Goal: Task Accomplishment & Management: Complete application form

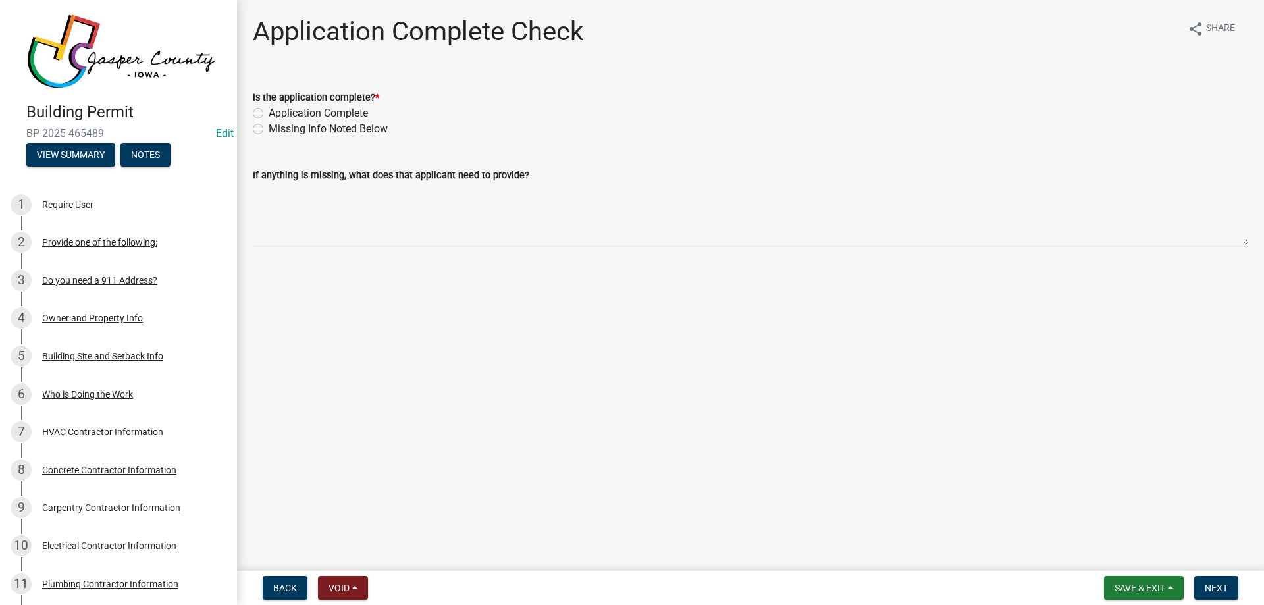
click at [269, 124] on label "Missing Info Noted Below" at bounding box center [328, 129] width 119 height 16
click at [269, 124] on input "Missing Info Noted Below" at bounding box center [273, 125] width 9 height 9
radio input "true"
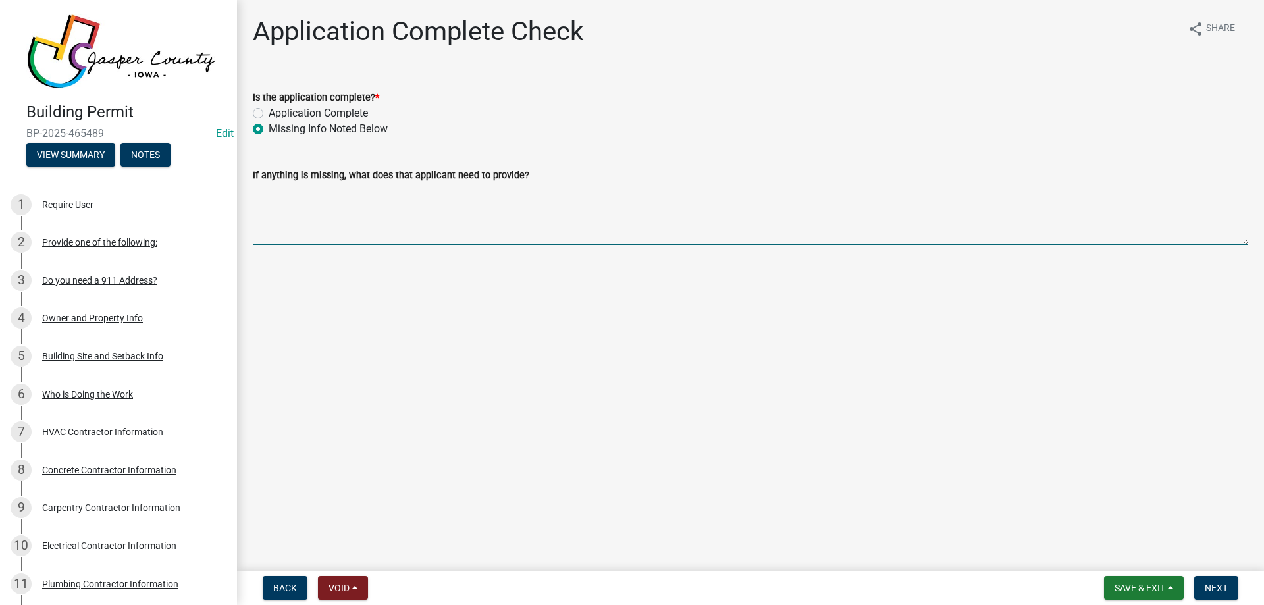
click at [347, 203] on textarea "If anything is missing, what does that applicant need to provide?" at bounding box center [750, 214] width 995 height 62
drag, startPoint x: 328, startPoint y: 194, endPoint x: 55, endPoint y: 166, distance: 274.5
click at [59, 168] on div "Building Permit BP-2025-465489 Edit View Summary Notes 1 Require User 2 Provide…" at bounding box center [632, 302] width 1264 height 605
drag, startPoint x: 442, startPoint y: 190, endPoint x: 859, endPoint y: 192, distance: 417.3
click at [859, 192] on textarea "Please provide all plans and contractors before we issue a permit for a new sin…" at bounding box center [750, 214] width 995 height 62
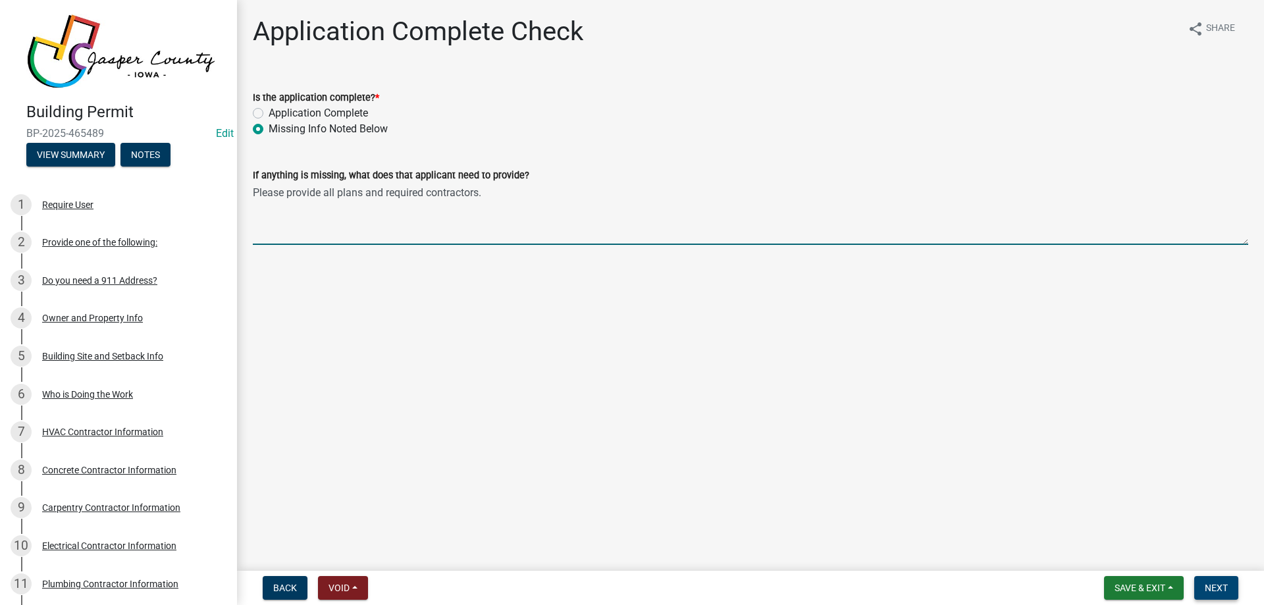
type textarea "Please provide all plans and required contractors."
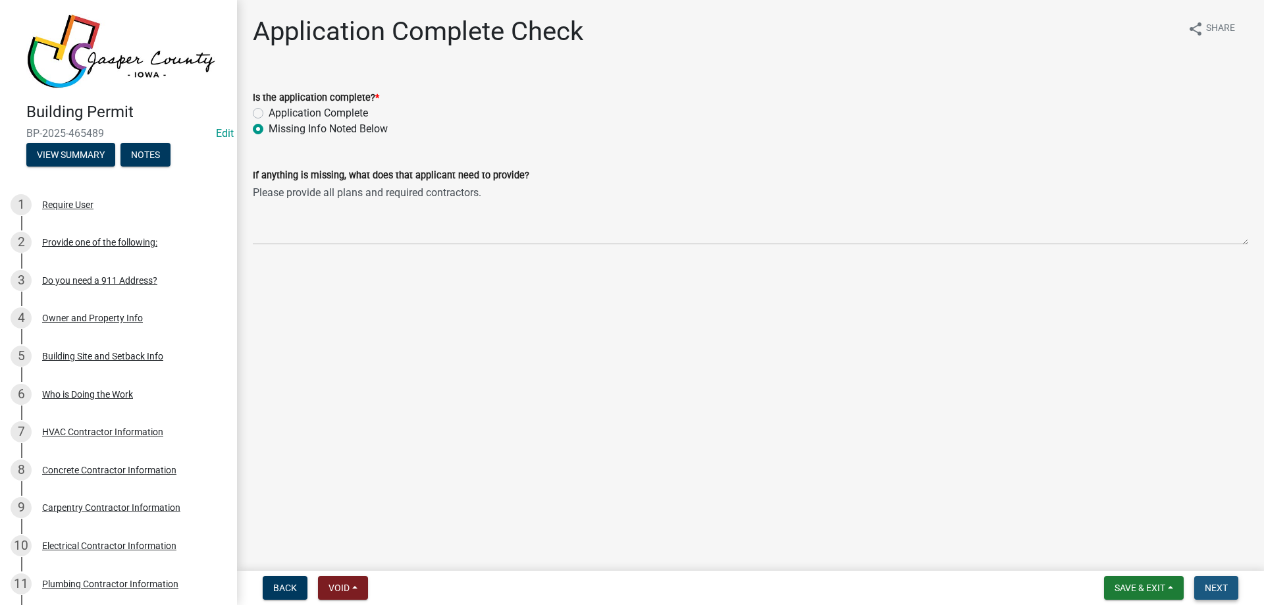
click at [1208, 586] on span "Next" at bounding box center [1215, 587] width 23 height 11
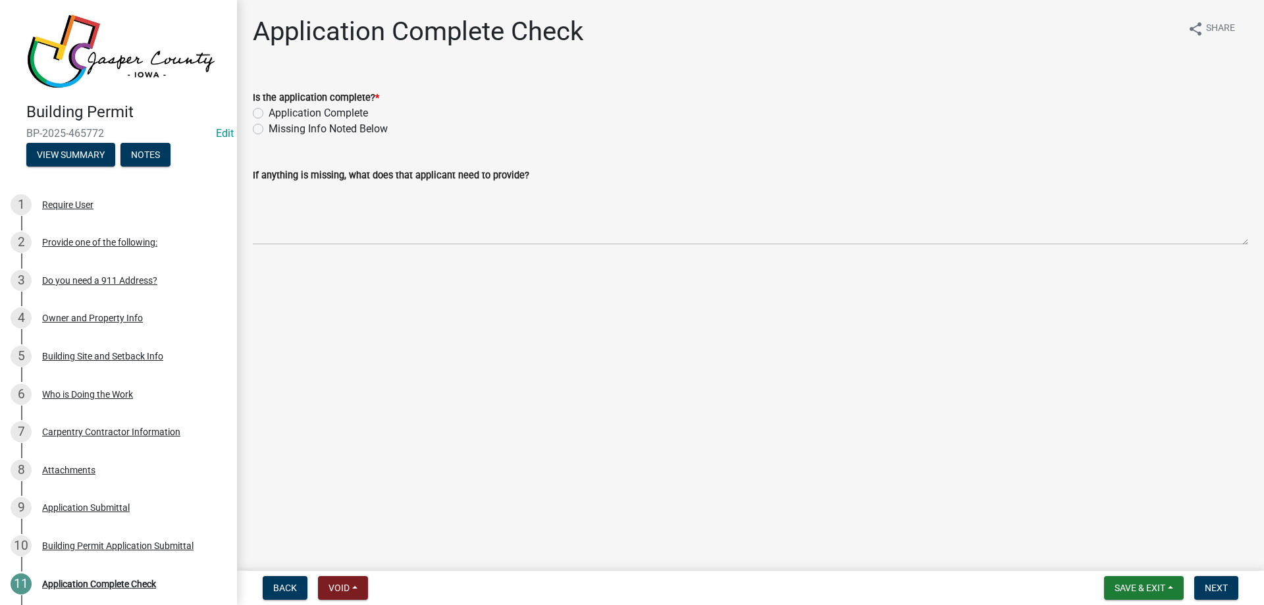
click at [336, 114] on label "Application Complete" at bounding box center [318, 113] width 99 height 16
click at [277, 114] on input "Application Complete" at bounding box center [273, 109] width 9 height 9
radio input "true"
click at [1208, 579] on button "Next" at bounding box center [1216, 588] width 44 height 24
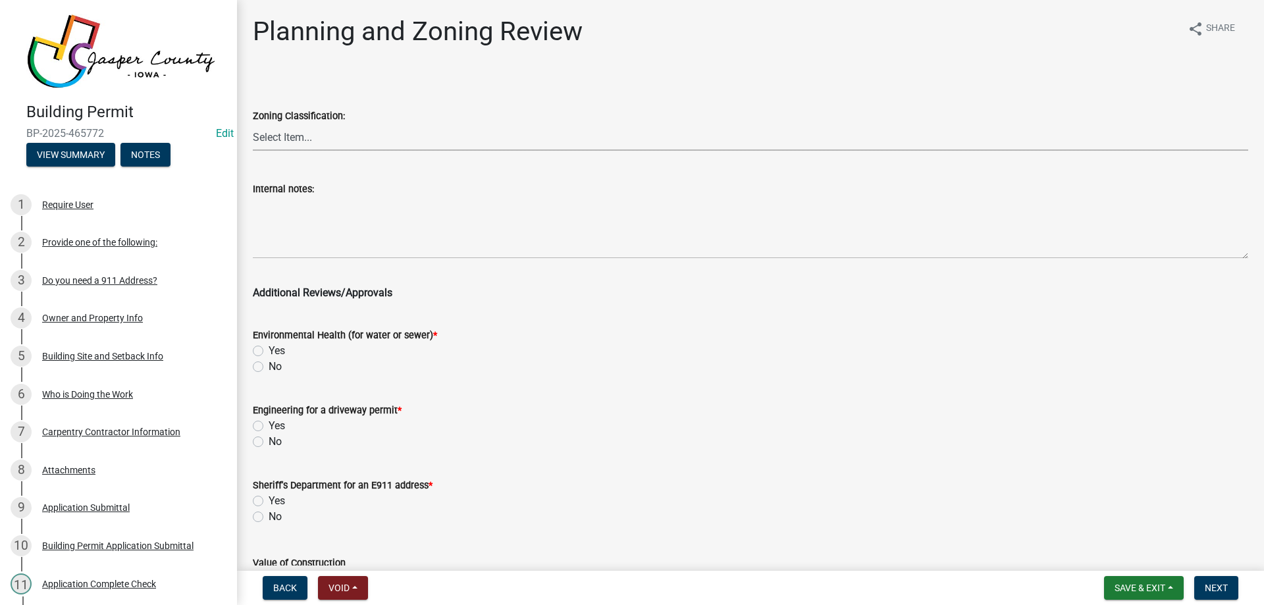
click at [361, 138] on select "Select Item... A RR-5 RR-1 R-1 POS UC/MHP C I FO WHPO AO PUD Incorporated City" at bounding box center [750, 137] width 995 height 27
click at [253, 124] on select "Select Item... A RR-5 RR-1 R-1 POS UC/MHP C I FO WHPO AO PUD Incorporated City" at bounding box center [750, 137] width 995 height 27
select select "64604f4f-9240-453b-8307-dc288b004575"
click at [269, 367] on label "No" at bounding box center [275, 367] width 13 height 16
click at [269, 367] on input "No" at bounding box center [273, 363] width 9 height 9
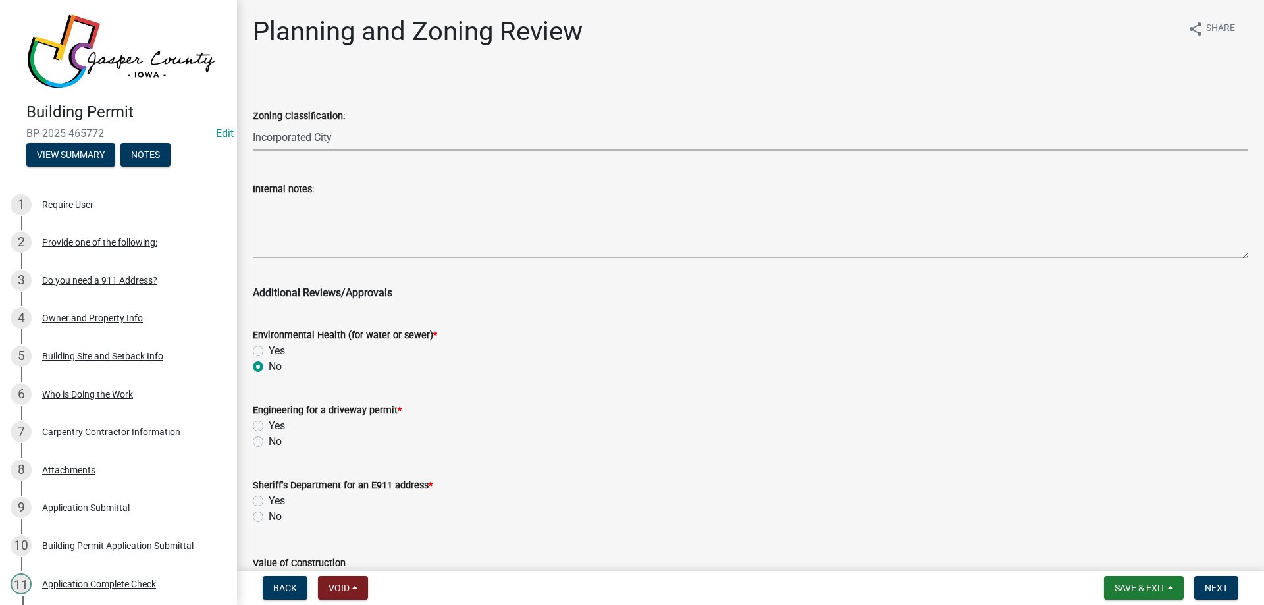
radio input "true"
click at [269, 440] on label "No" at bounding box center [275, 442] width 13 height 16
click at [269, 440] on input "No" at bounding box center [273, 438] width 9 height 9
radio input "true"
click at [269, 519] on label "No" at bounding box center [275, 517] width 13 height 16
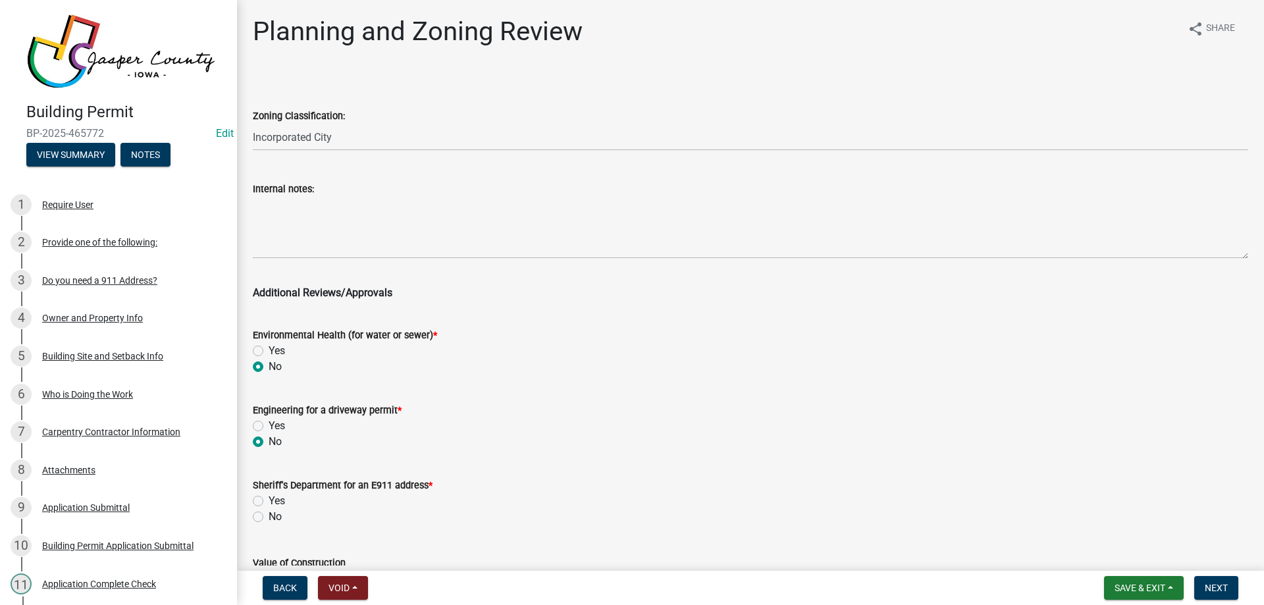
click at [269, 517] on input "No" at bounding box center [273, 513] width 9 height 9
radio input "true"
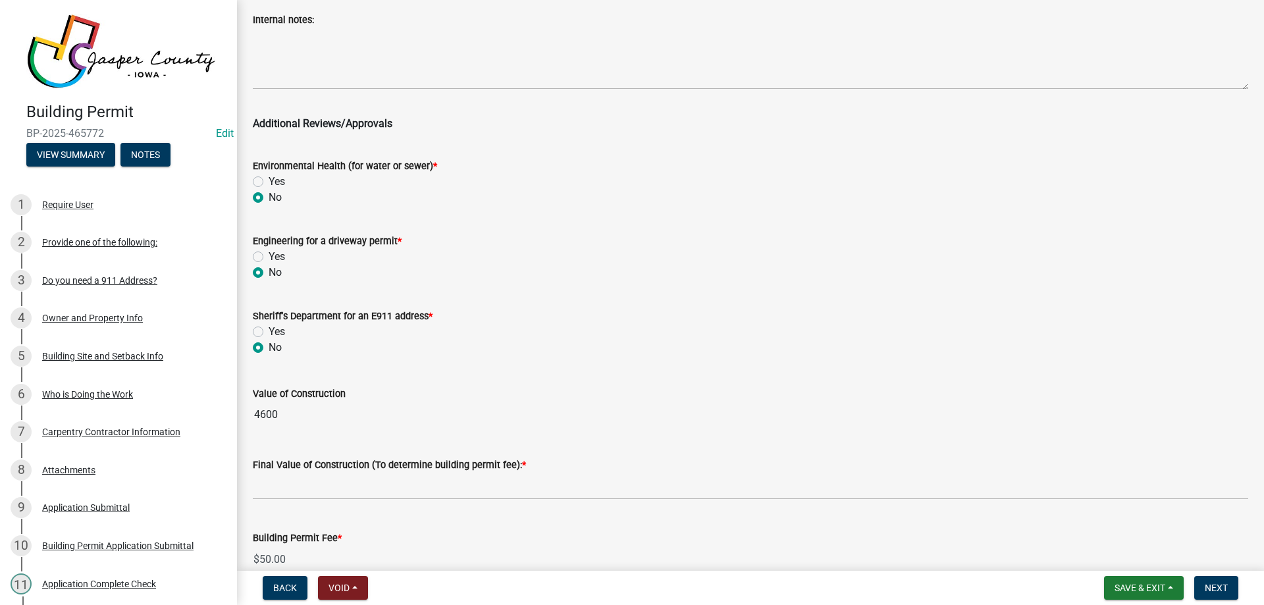
scroll to position [240, 0]
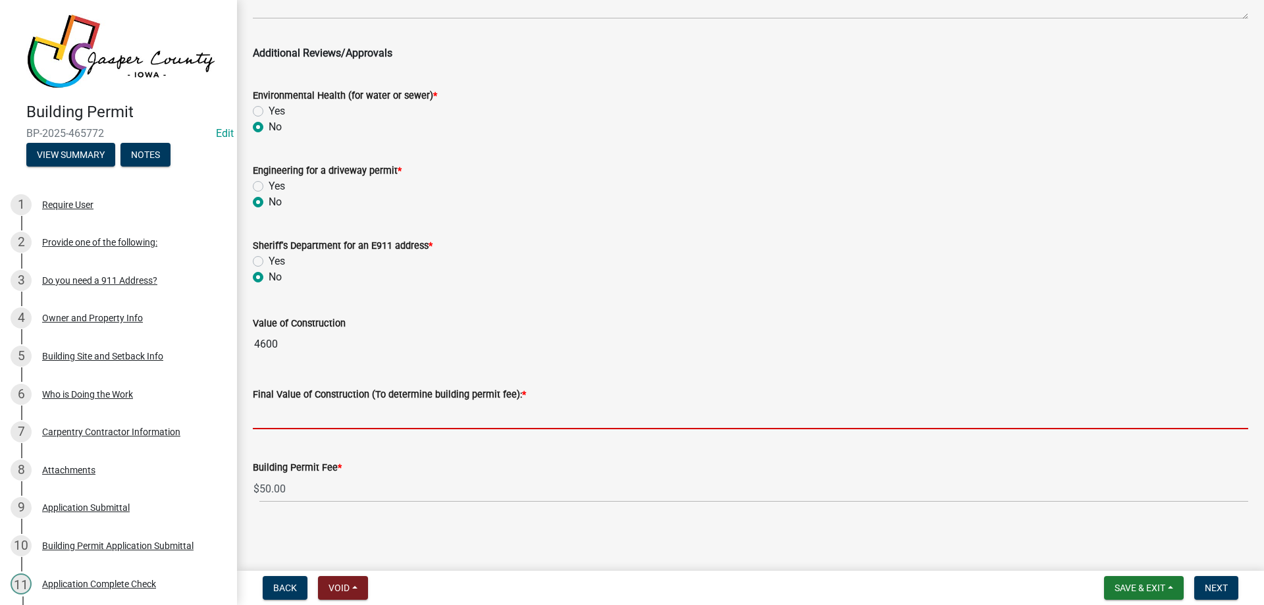
click at [344, 410] on input "text" at bounding box center [750, 415] width 995 height 27
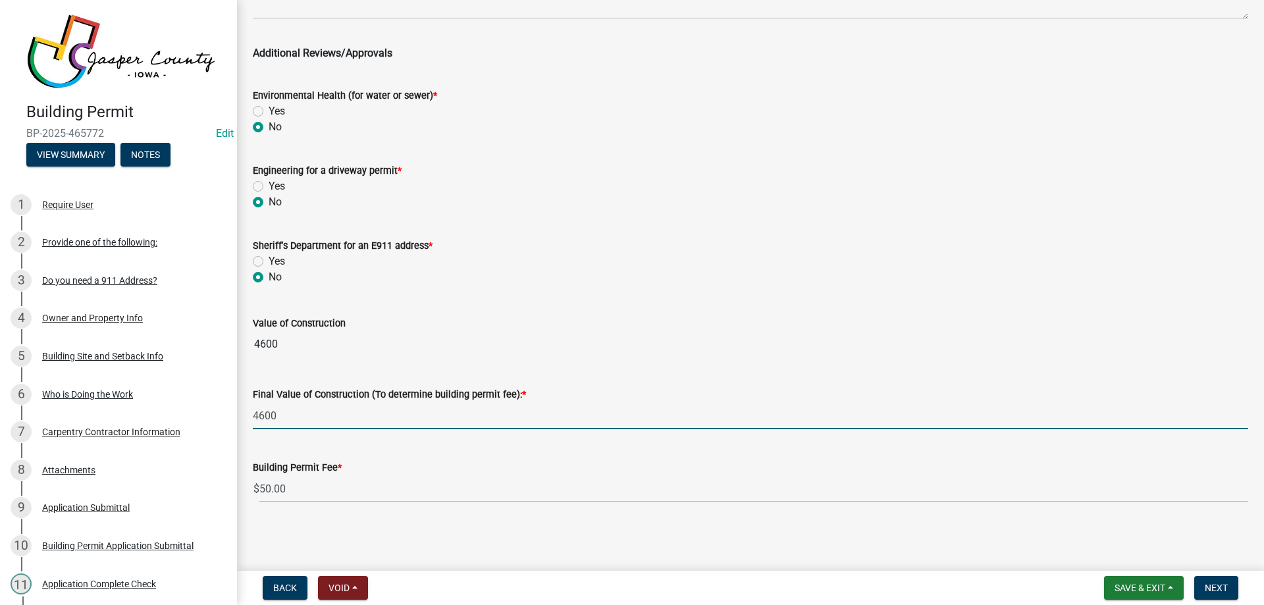
type input "4600"
click at [633, 247] on wm-data-entity-input-list "Zoning Classification: Select Item... A RR-5 RR-1 R-1 POS UC/MHP C I FO WHPO AO…" at bounding box center [750, 174] width 995 height 680
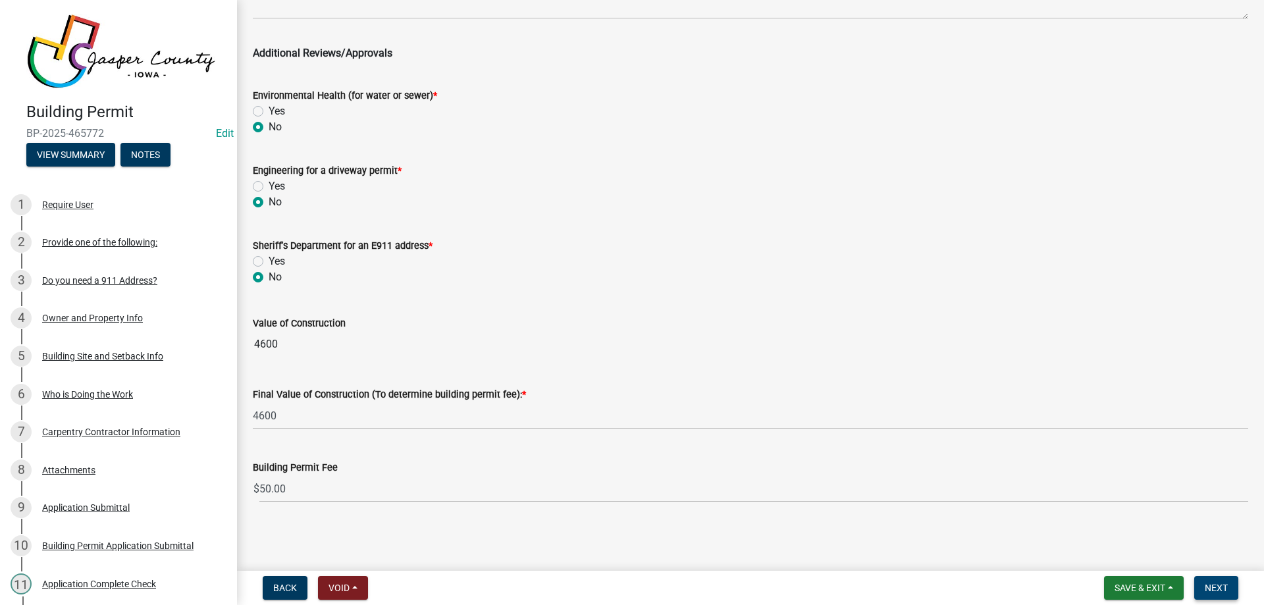
click at [1229, 582] on button "Next" at bounding box center [1216, 588] width 44 height 24
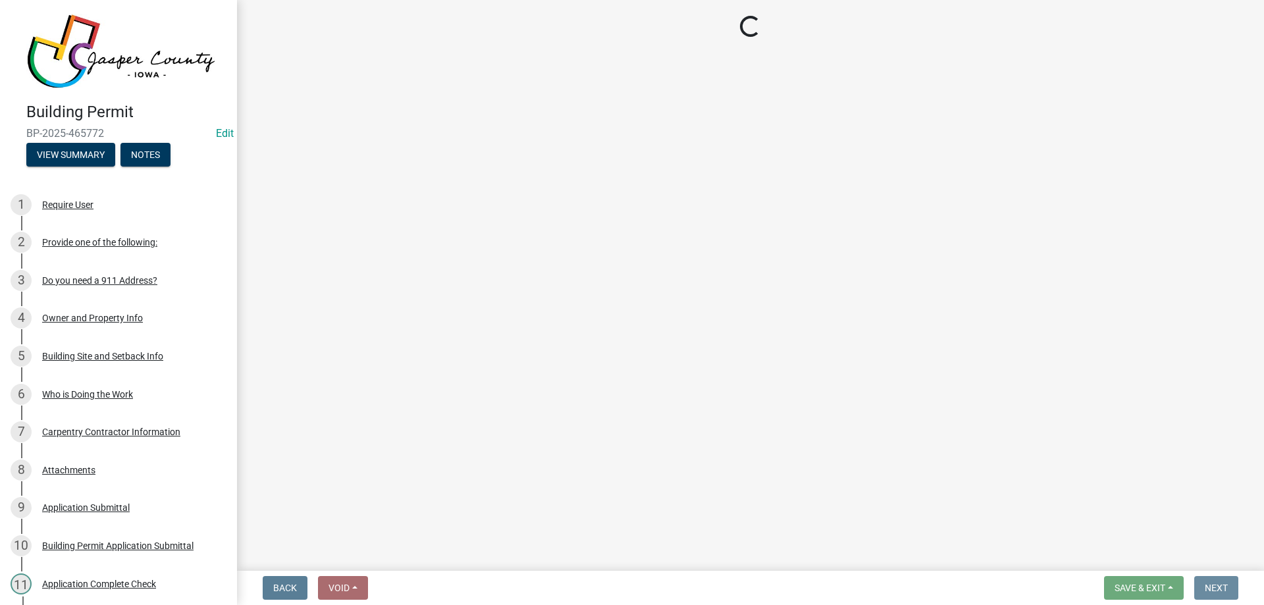
scroll to position [0, 0]
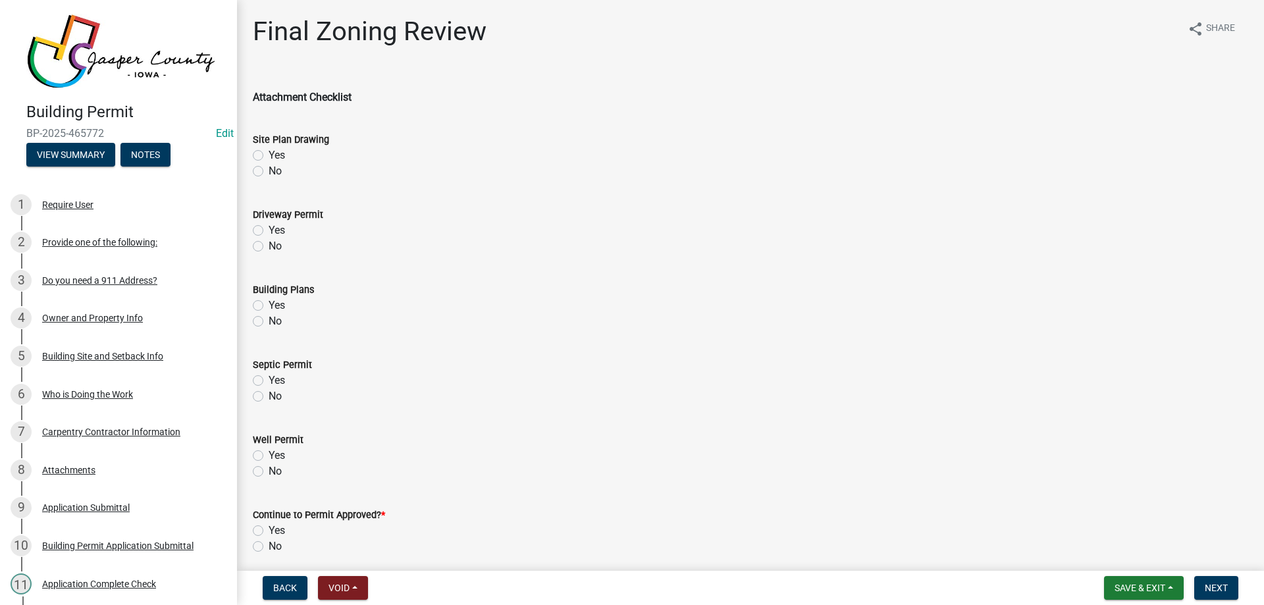
click at [269, 154] on label "Yes" at bounding box center [277, 155] width 16 height 16
click at [269, 154] on input "Yes" at bounding box center [273, 151] width 9 height 9
radio input "true"
click at [269, 247] on label "No" at bounding box center [275, 246] width 13 height 16
click at [269, 247] on input "No" at bounding box center [273, 242] width 9 height 9
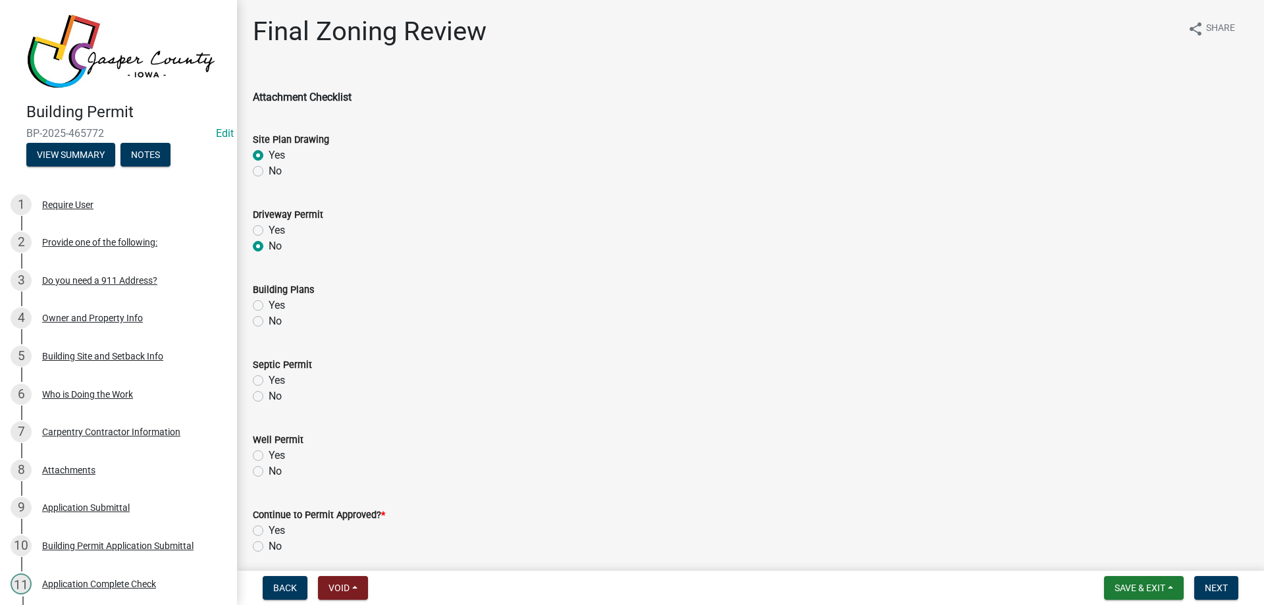
radio input "true"
click at [269, 321] on label "No" at bounding box center [275, 321] width 13 height 16
click at [269, 321] on input "No" at bounding box center [273, 317] width 9 height 9
radio input "true"
click at [269, 394] on label "No" at bounding box center [275, 396] width 13 height 16
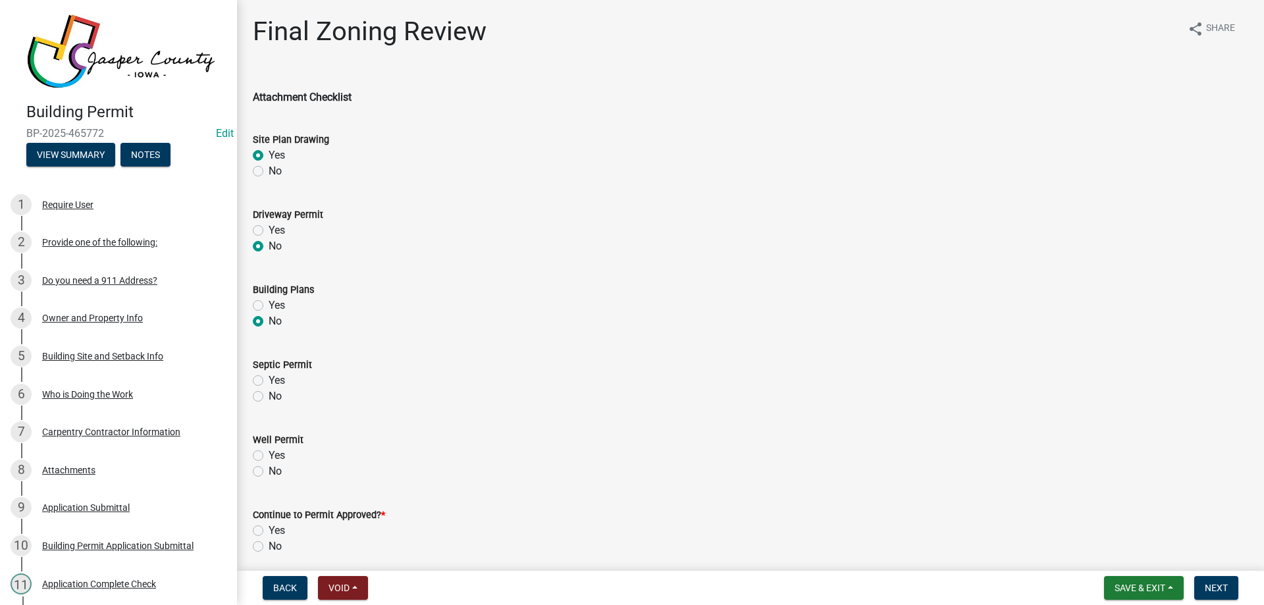
click at [269, 394] on input "No" at bounding box center [273, 392] width 9 height 9
radio input "true"
click at [269, 473] on label "No" at bounding box center [275, 471] width 13 height 16
click at [269, 472] on input "No" at bounding box center [273, 467] width 9 height 9
radio input "true"
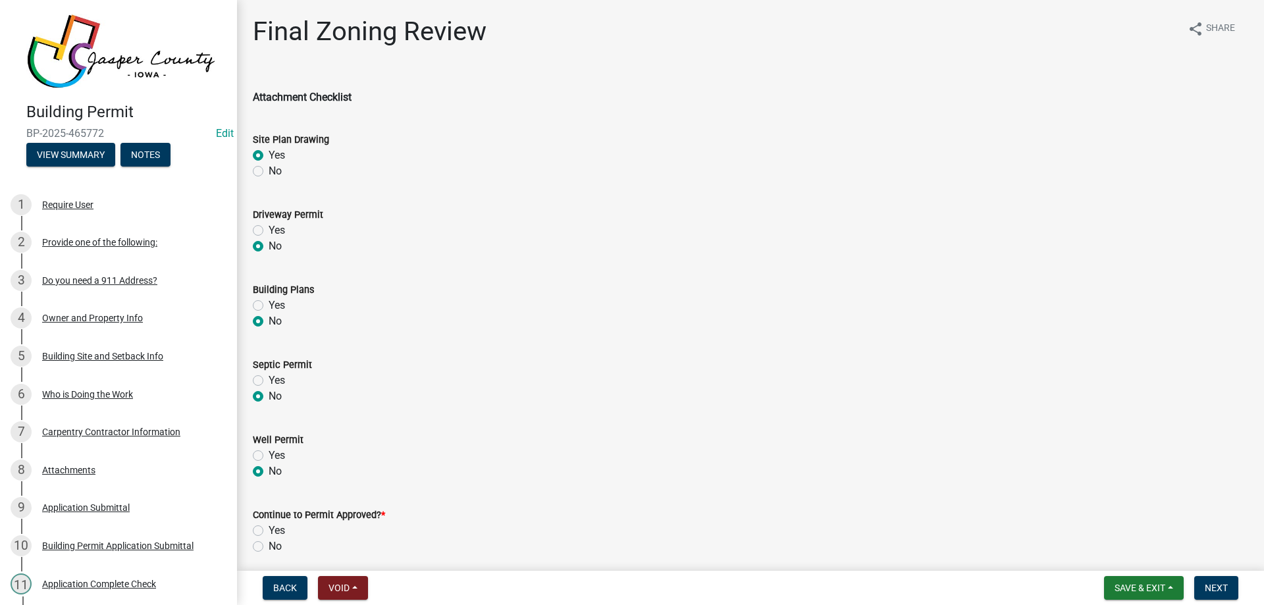
click at [259, 524] on div "Yes" at bounding box center [750, 531] width 995 height 16
click at [269, 531] on label "Yes" at bounding box center [277, 531] width 16 height 16
click at [269, 531] on input "Yes" at bounding box center [273, 527] width 9 height 9
radio input "true"
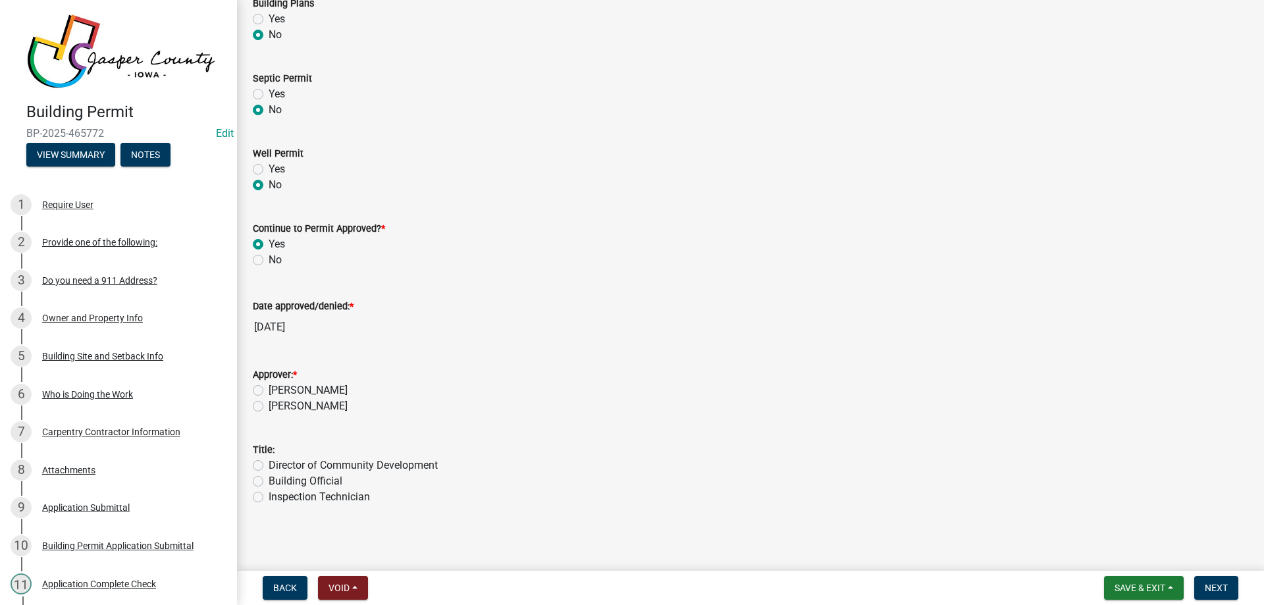
scroll to position [289, 0]
click at [269, 386] on label "[PERSON_NAME]" at bounding box center [308, 388] width 79 height 16
click at [269, 386] on input "[PERSON_NAME]" at bounding box center [273, 384] width 9 height 9
radio input "true"
click at [269, 480] on label "Building Official" at bounding box center [306, 479] width 74 height 16
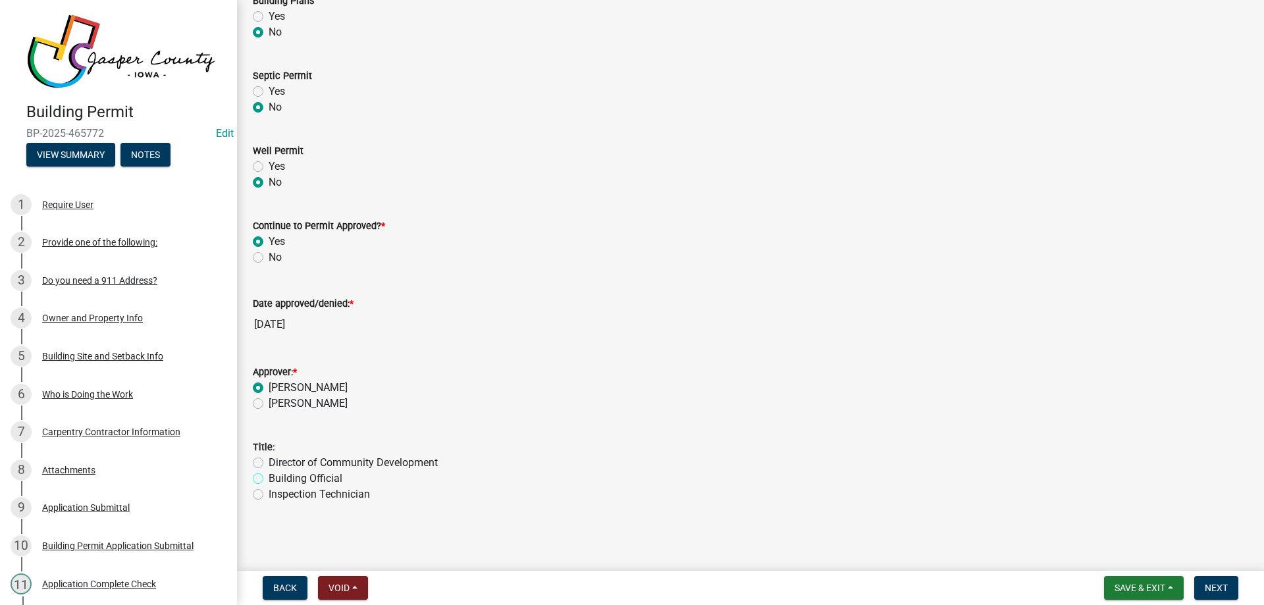
click at [269, 479] on input "Building Official" at bounding box center [273, 475] width 9 height 9
radio input "true"
click at [1214, 583] on span "Next" at bounding box center [1215, 587] width 23 height 11
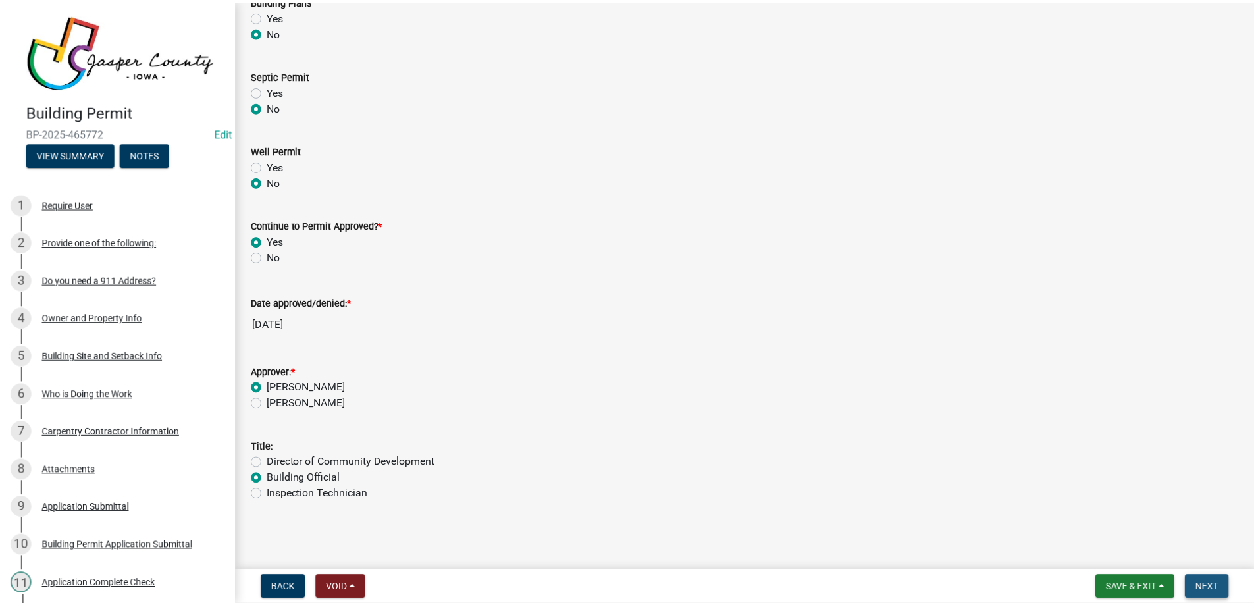
scroll to position [0, 0]
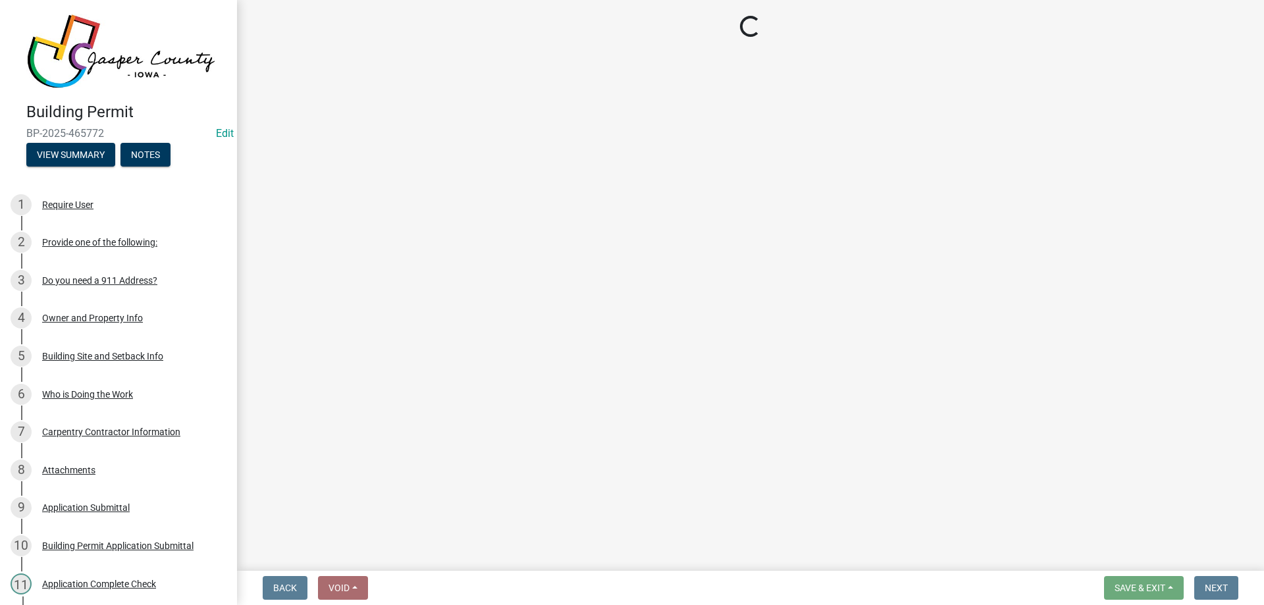
select select "3: 3"
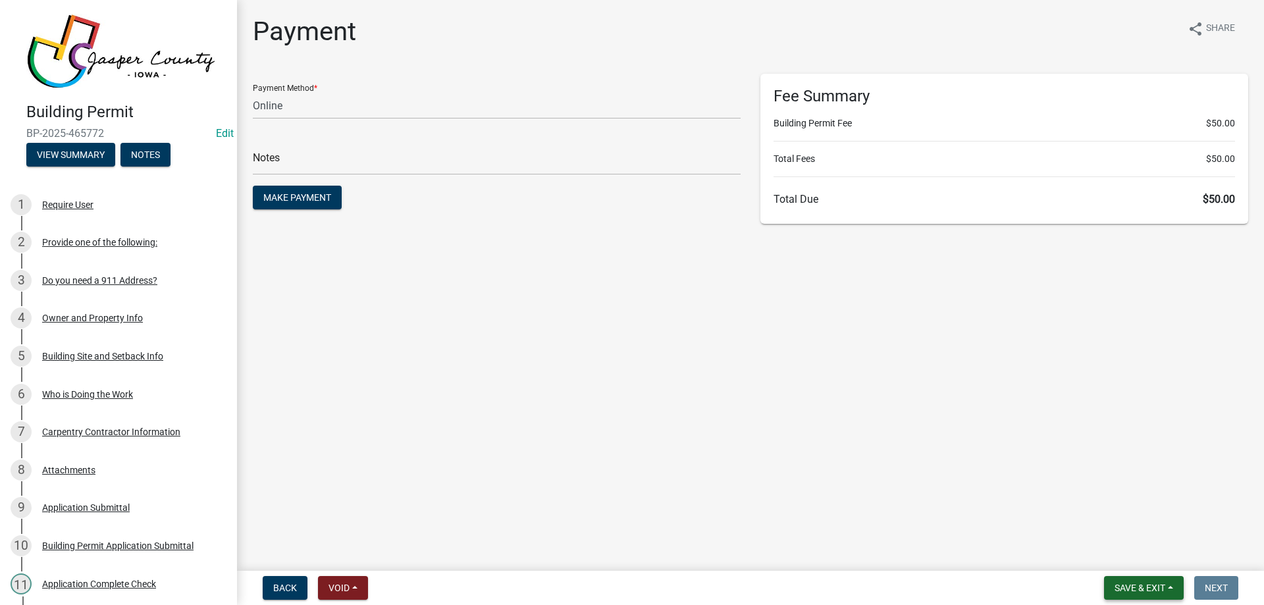
click at [1168, 579] on button "Save & Exit" at bounding box center [1144, 588] width 80 height 24
click at [1168, 549] on button "Save & Exit" at bounding box center [1130, 554] width 105 height 32
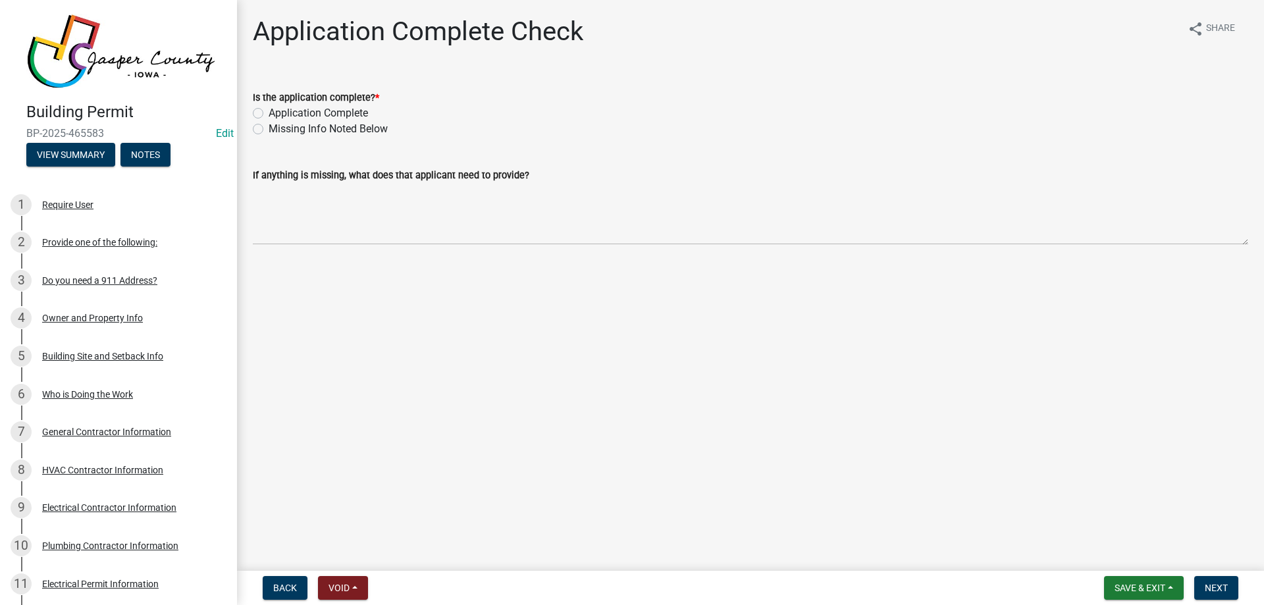
drag, startPoint x: 300, startPoint y: 111, endPoint x: 535, endPoint y: 174, distance: 243.3
click at [300, 111] on label "Application Complete" at bounding box center [318, 113] width 99 height 16
click at [277, 111] on input "Application Complete" at bounding box center [273, 109] width 9 height 9
radio input "true"
click at [1210, 584] on span "Next" at bounding box center [1215, 587] width 23 height 11
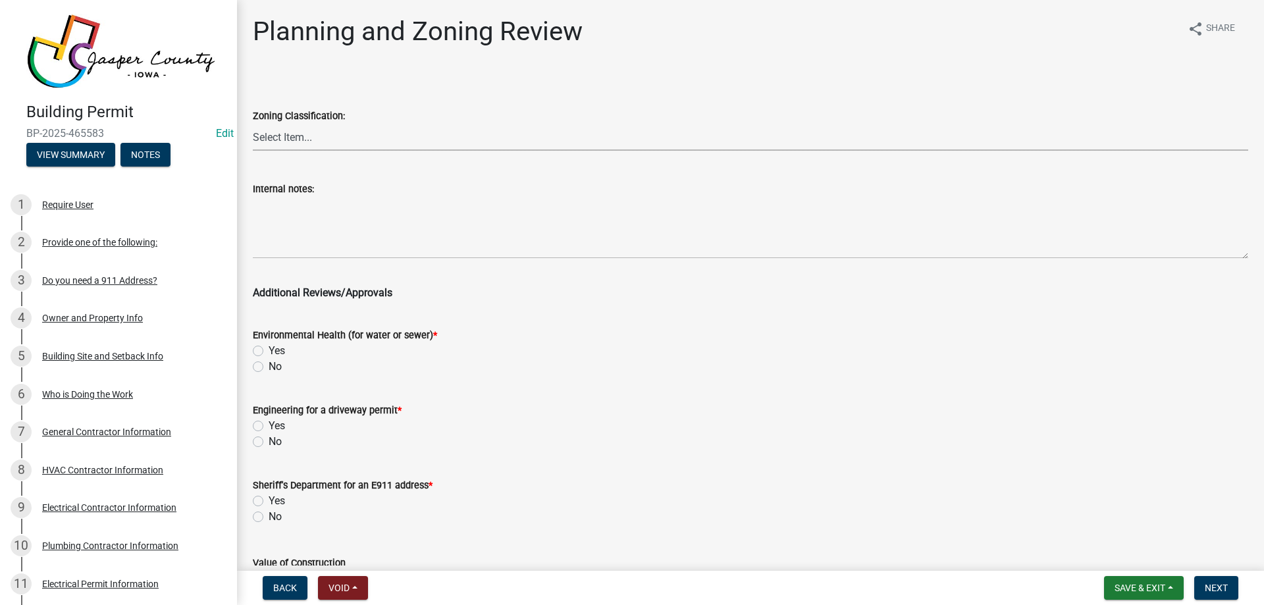
click at [312, 136] on select "Select Item... A RR-5 RR-1 R-1 POS UC/MHP C I FO WHPO AO PUD Incorporated City" at bounding box center [750, 137] width 995 height 27
click at [253, 124] on select "Select Item... A RR-5 RR-1 R-1 POS UC/MHP C I FO WHPO AO PUD Incorporated City" at bounding box center [750, 137] width 995 height 27
select select "64604f4f-9240-453b-8307-dc288b004575"
click at [269, 367] on label "No" at bounding box center [275, 367] width 13 height 16
click at [269, 367] on input "No" at bounding box center [273, 363] width 9 height 9
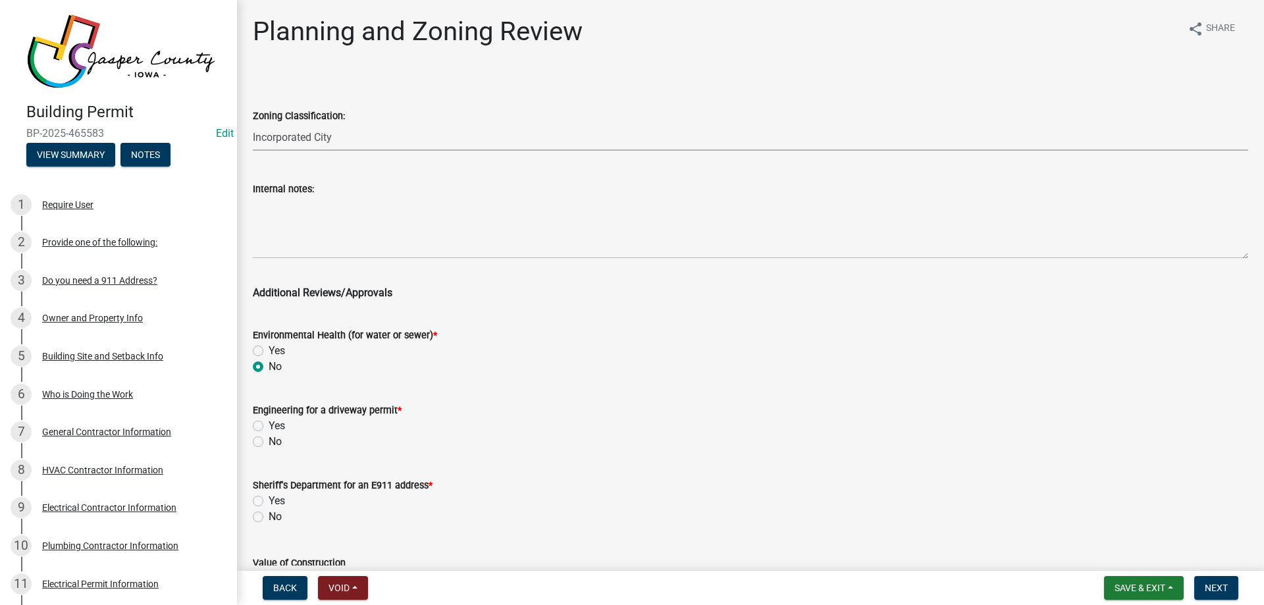
radio input "true"
click at [269, 443] on label "No" at bounding box center [275, 442] width 13 height 16
click at [269, 442] on input "No" at bounding box center [273, 438] width 9 height 9
radio input "true"
click at [269, 515] on label "No" at bounding box center [275, 517] width 13 height 16
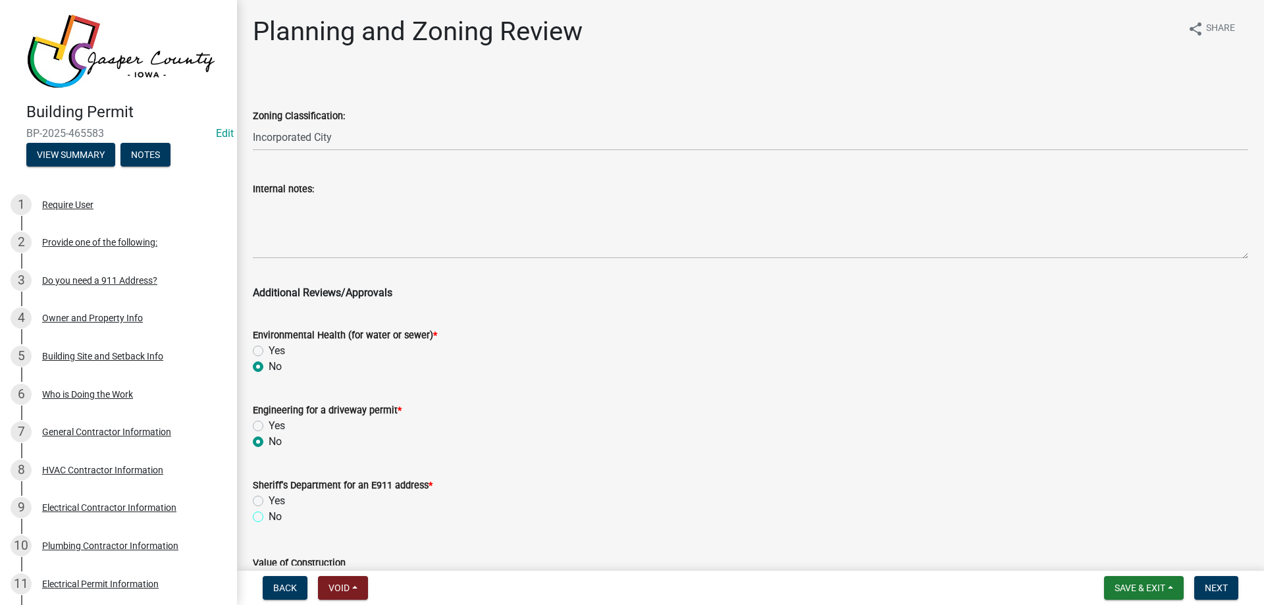
click at [269, 515] on input "No" at bounding box center [273, 513] width 9 height 9
radio input "true"
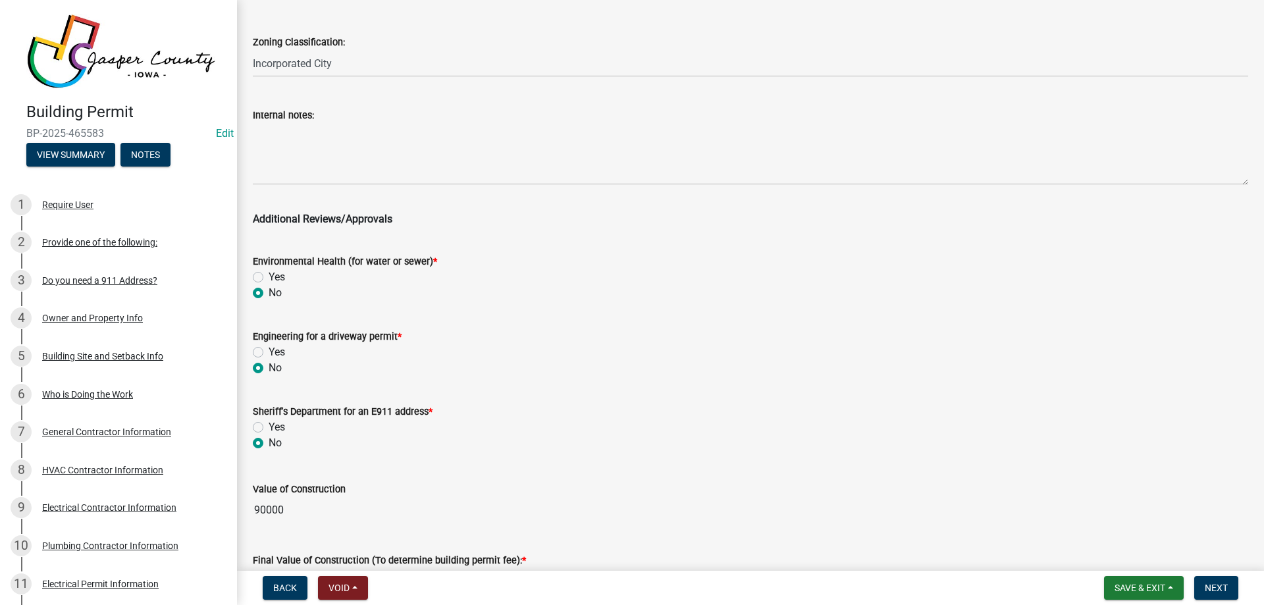
scroll to position [197, 0]
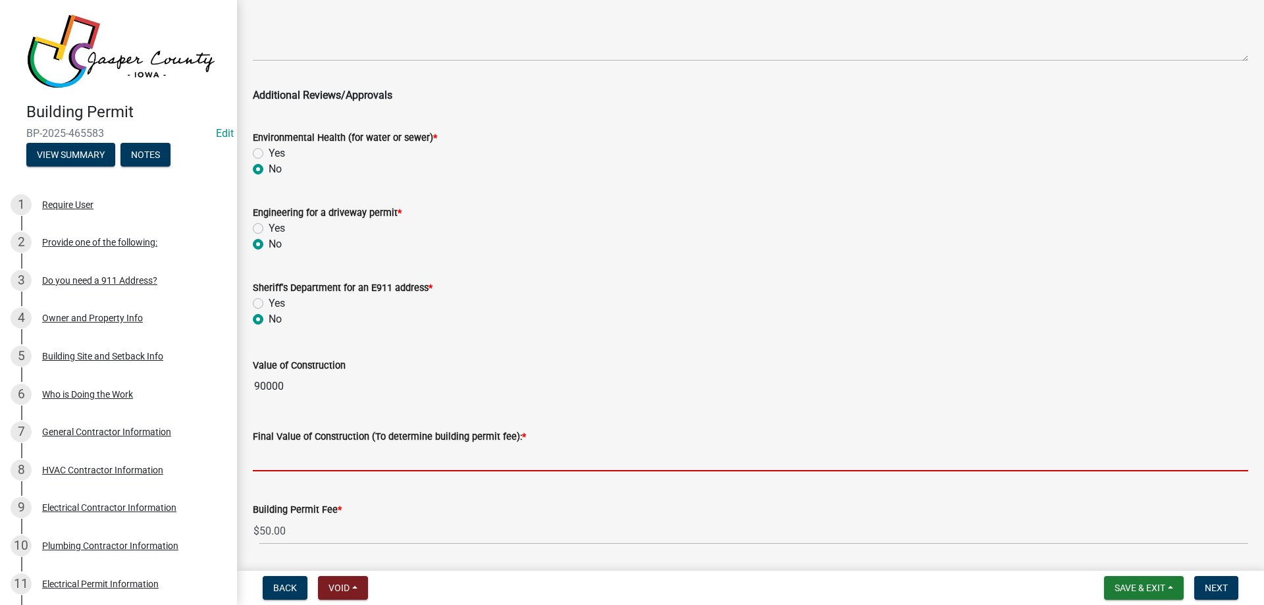
click at [376, 458] on input "text" at bounding box center [750, 457] width 995 height 27
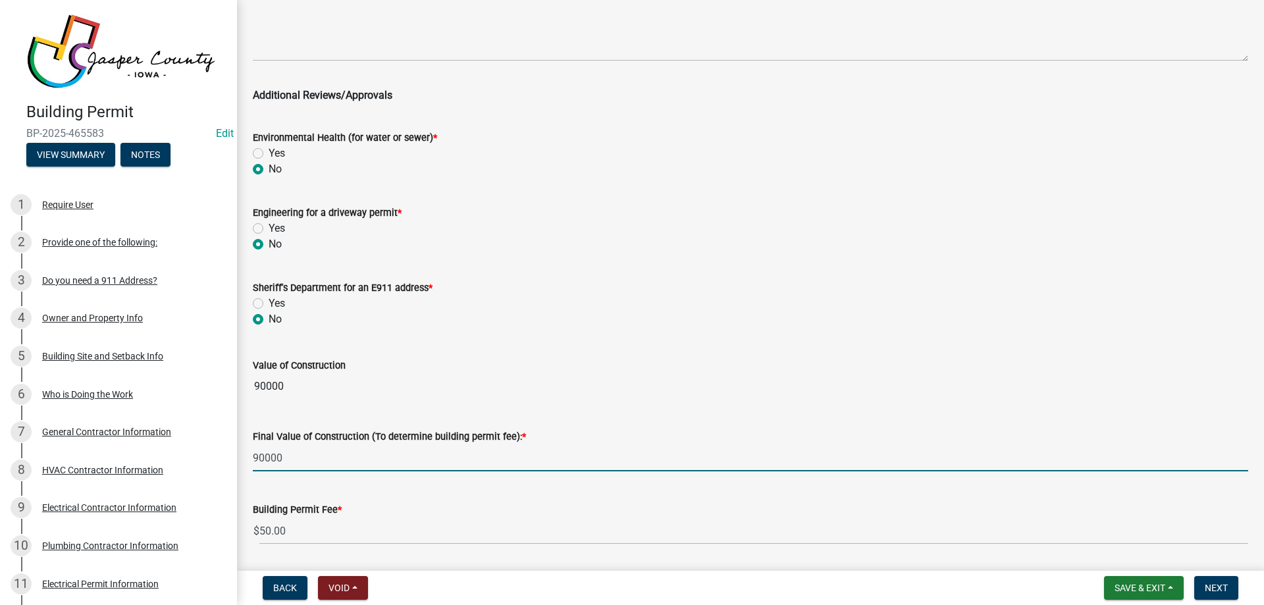
type input "90000"
click at [406, 344] on wm-data-entity-input-list "Zoning Classification: Select Item... A RR-5 RR-1 R-1 POS UC/MHP C I FO WHPO AO…" at bounding box center [750, 216] width 995 height 680
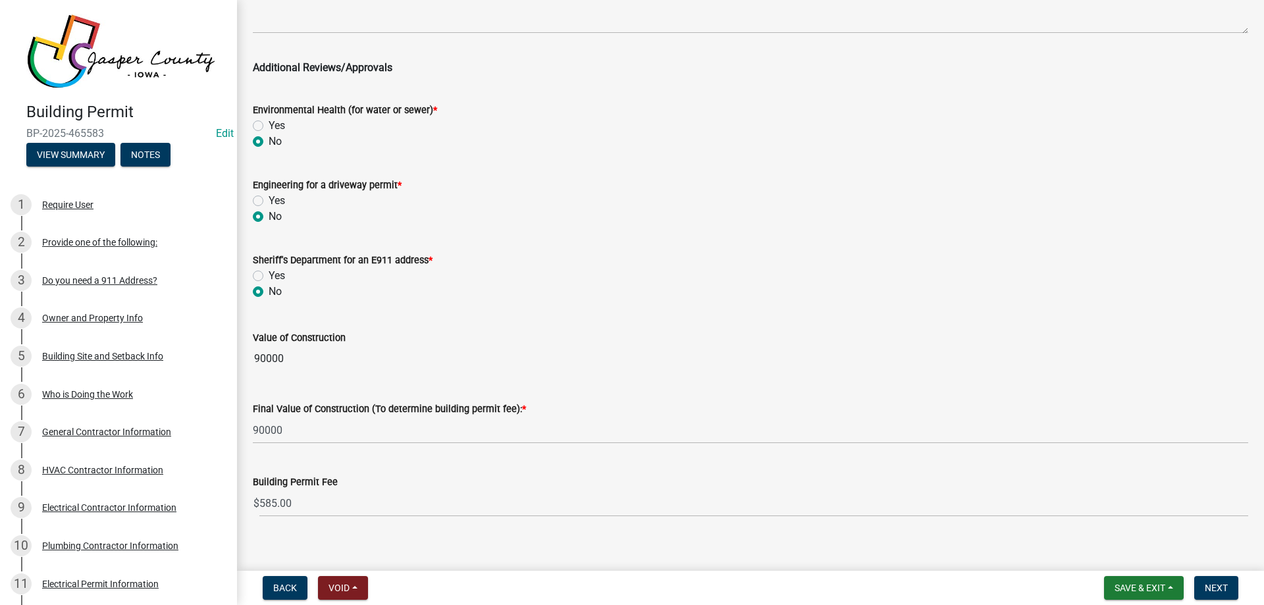
scroll to position [240, 0]
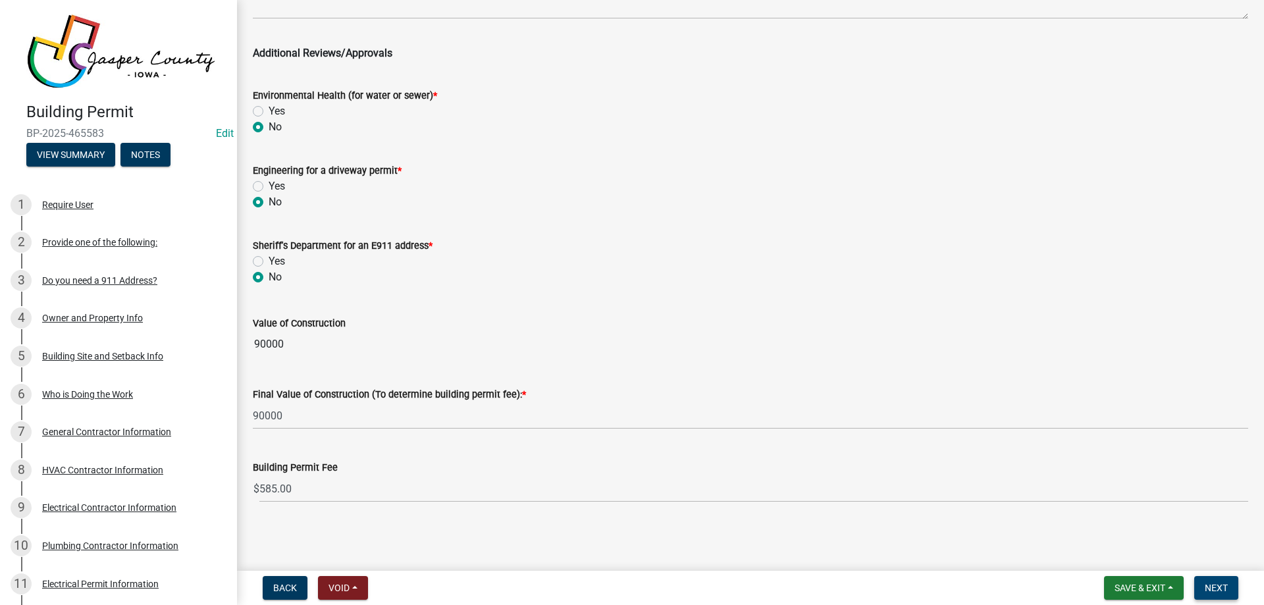
click at [1222, 592] on span "Next" at bounding box center [1215, 587] width 23 height 11
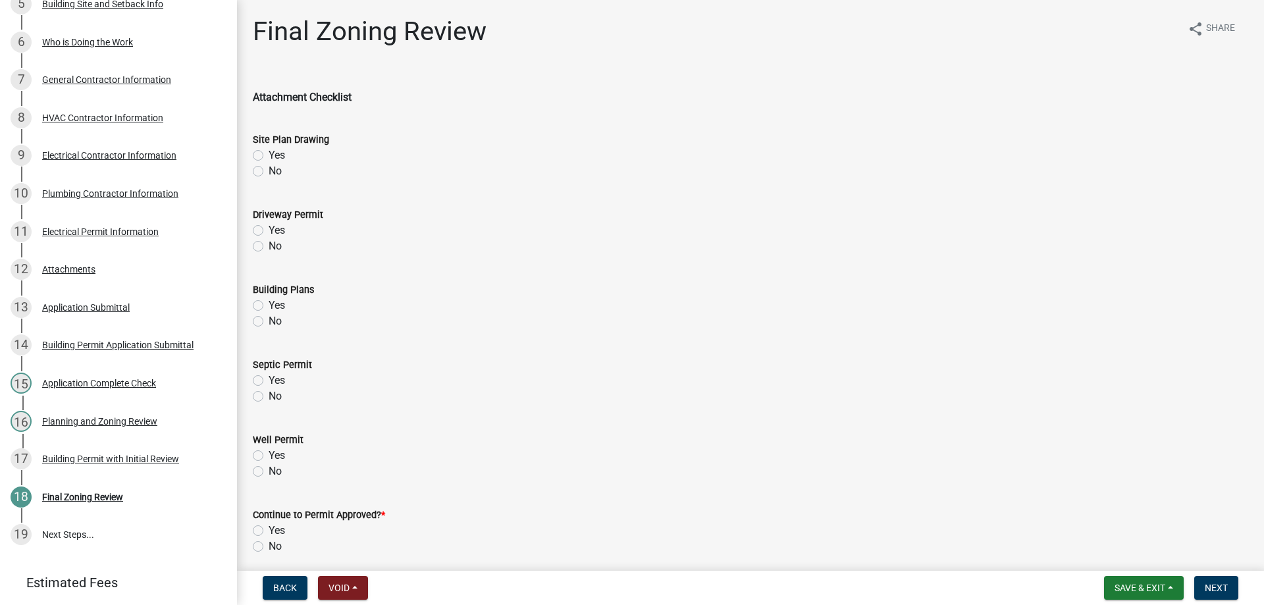
scroll to position [390, 0]
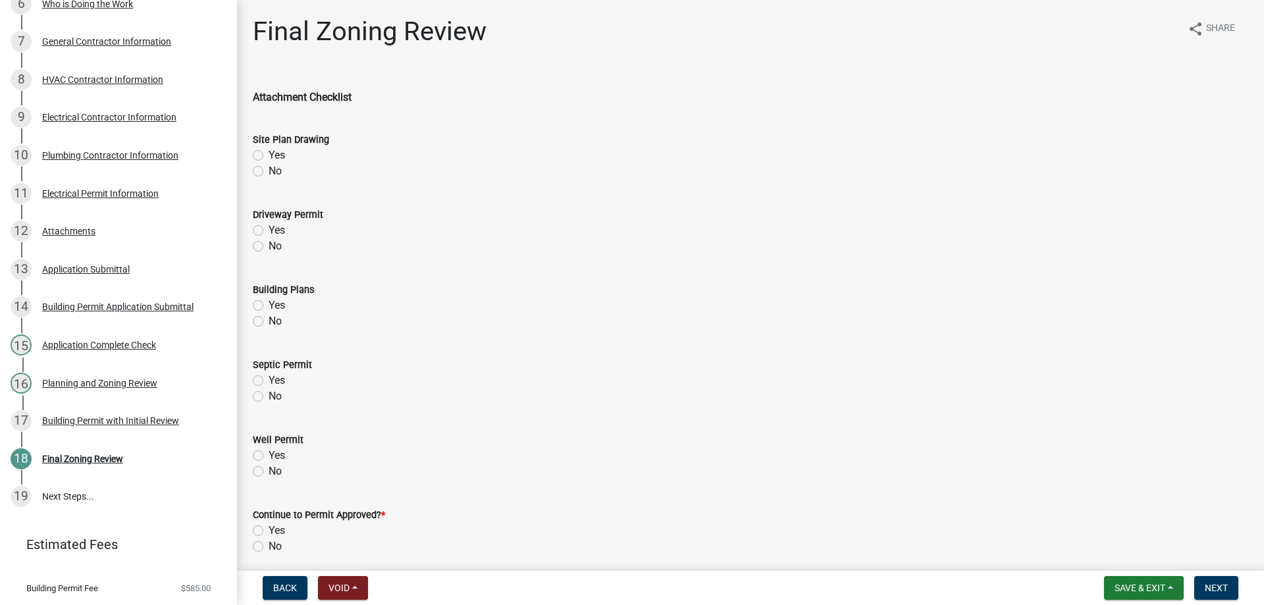
click at [269, 172] on label "No" at bounding box center [275, 171] width 13 height 16
click at [269, 172] on input "No" at bounding box center [273, 167] width 9 height 9
radio input "true"
drag, startPoint x: 259, startPoint y: 245, endPoint x: 259, endPoint y: 251, distance: 6.6
click at [269, 245] on label "No" at bounding box center [275, 246] width 13 height 16
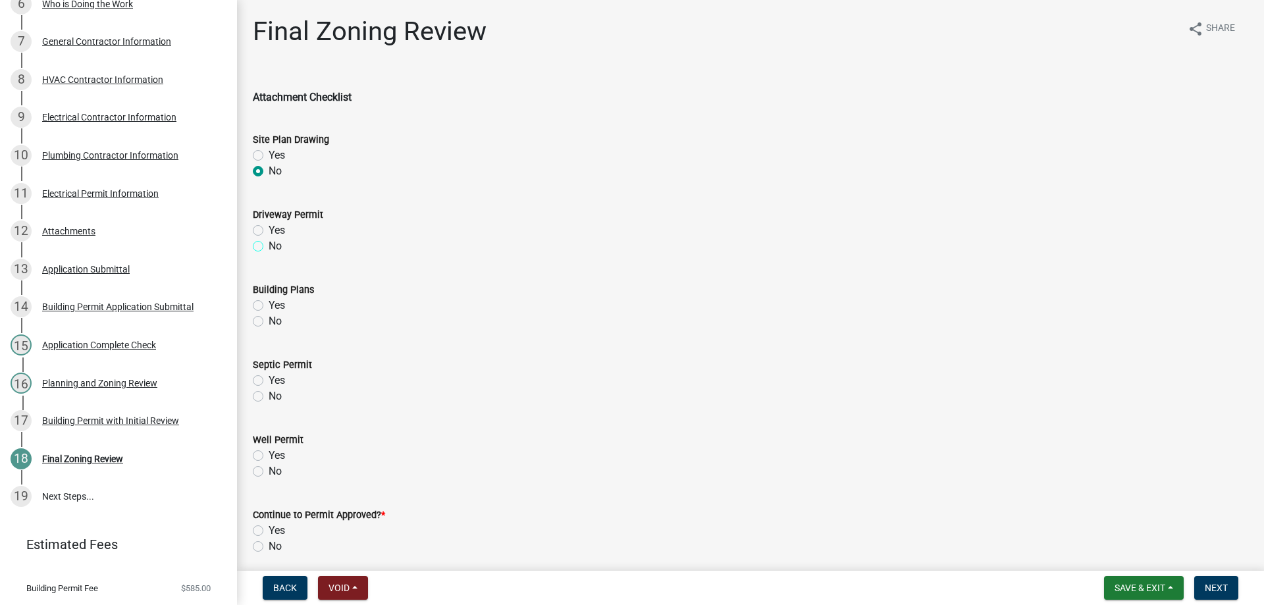
click at [269, 245] on input "No" at bounding box center [273, 242] width 9 height 9
radio input "true"
click at [269, 303] on label "Yes" at bounding box center [277, 305] width 16 height 16
click at [269, 303] on input "Yes" at bounding box center [273, 301] width 9 height 9
radio input "true"
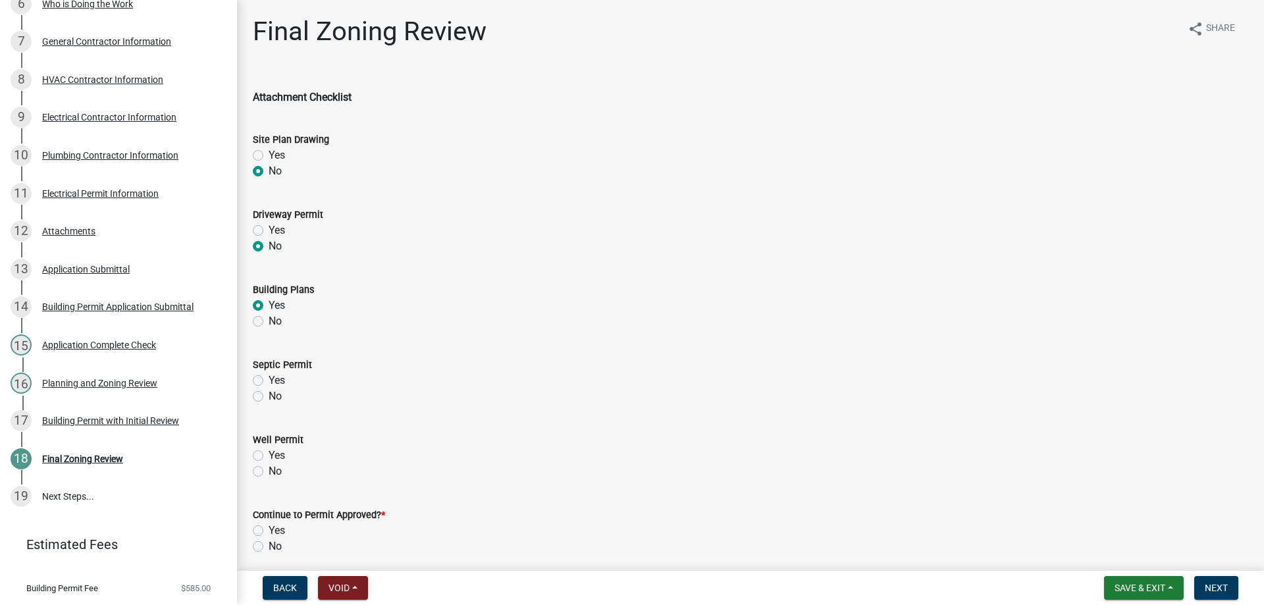
drag, startPoint x: 255, startPoint y: 394, endPoint x: 269, endPoint y: 456, distance: 64.2
click at [269, 396] on label "No" at bounding box center [275, 396] width 13 height 16
click at [269, 396] on input "No" at bounding box center [273, 392] width 9 height 9
radio input "true"
click at [269, 469] on label "No" at bounding box center [275, 471] width 13 height 16
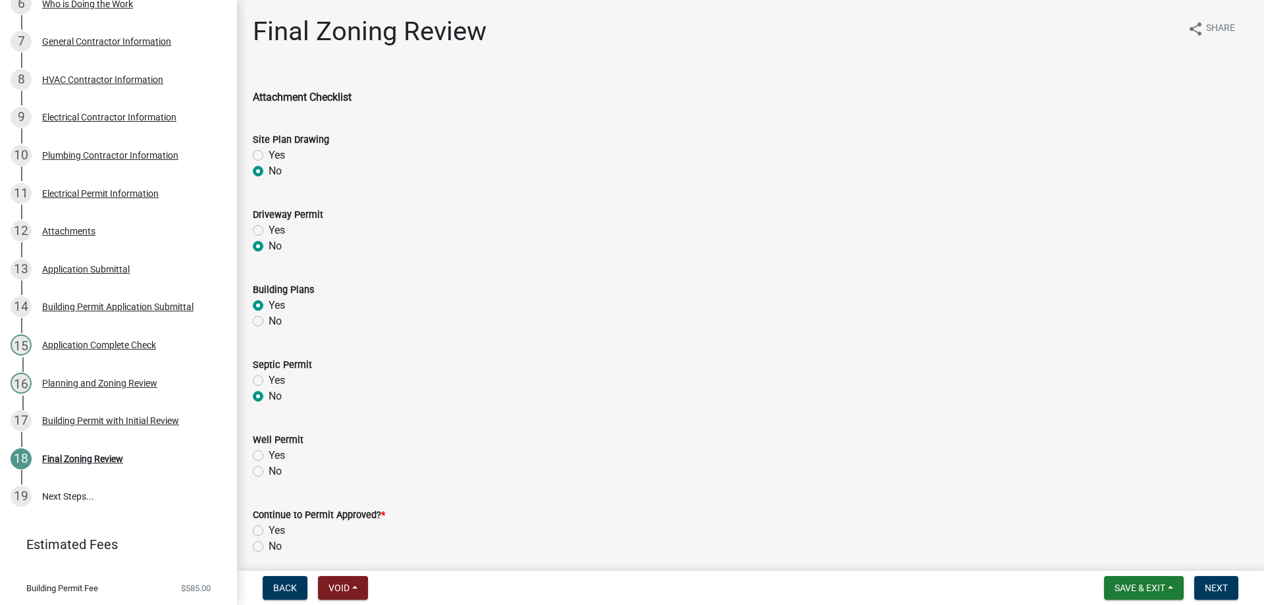
click at [269, 469] on input "No" at bounding box center [273, 467] width 9 height 9
radio input "true"
click at [269, 535] on label "Yes" at bounding box center [277, 531] width 16 height 16
click at [269, 531] on input "Yes" at bounding box center [273, 527] width 9 height 9
radio input "true"
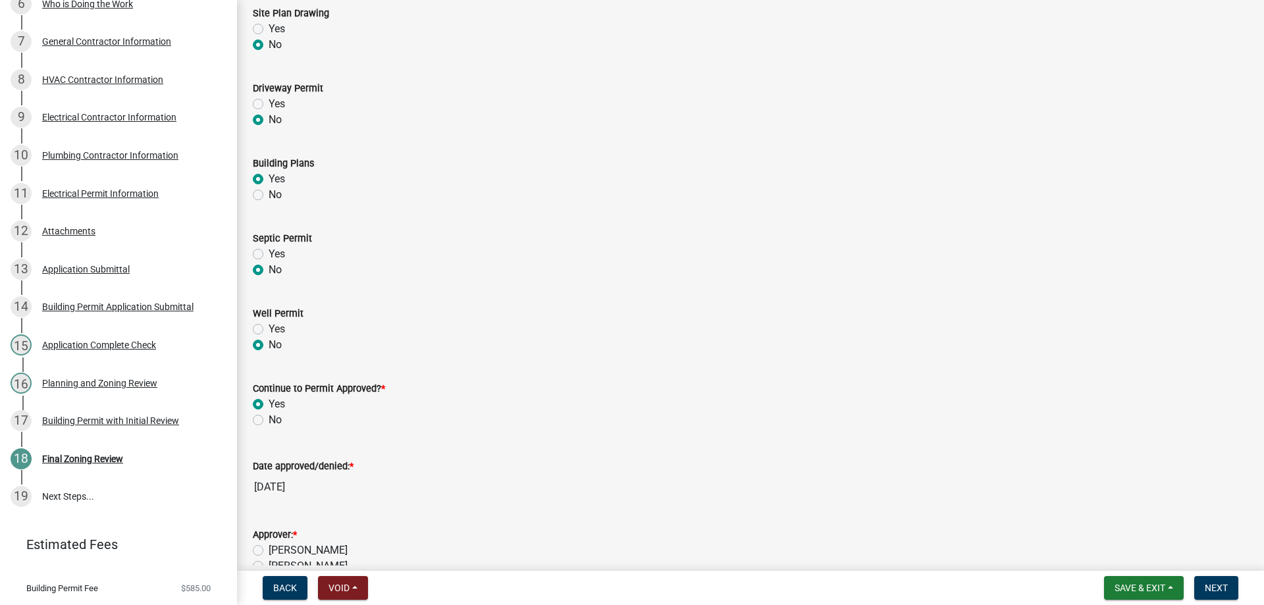
scroll to position [289, 0]
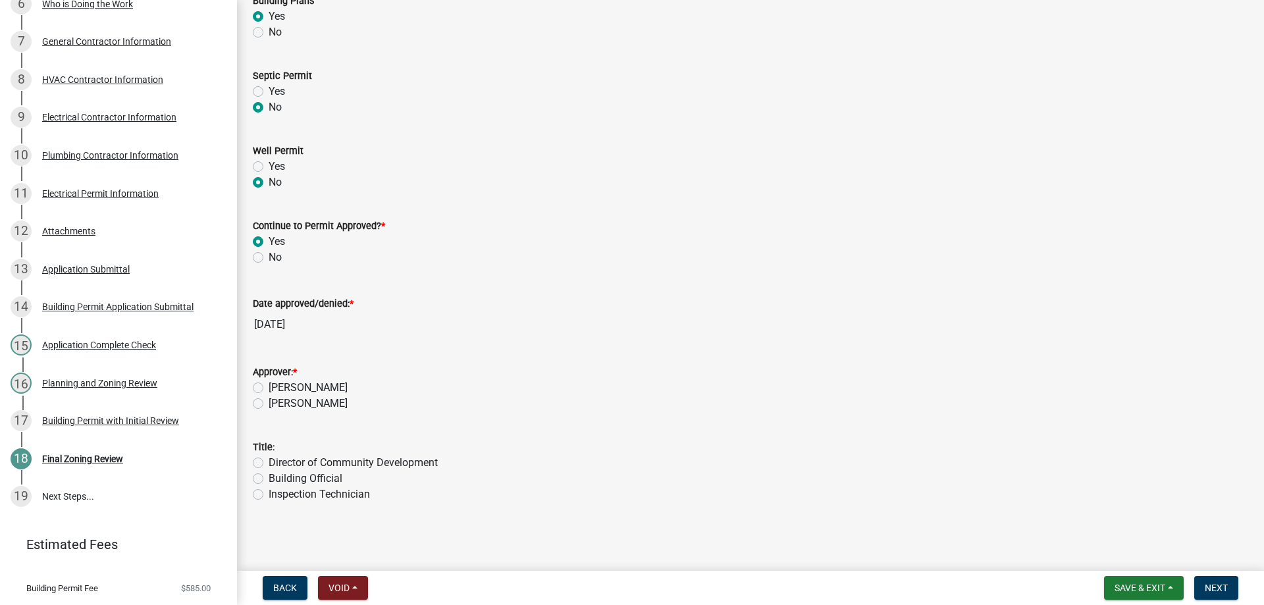
click at [269, 387] on label "[PERSON_NAME]" at bounding box center [308, 388] width 79 height 16
click at [269, 387] on input "[PERSON_NAME]" at bounding box center [273, 384] width 9 height 9
radio input "true"
click at [269, 479] on label "Building Official" at bounding box center [306, 479] width 74 height 16
click at [269, 479] on input "Building Official" at bounding box center [273, 475] width 9 height 9
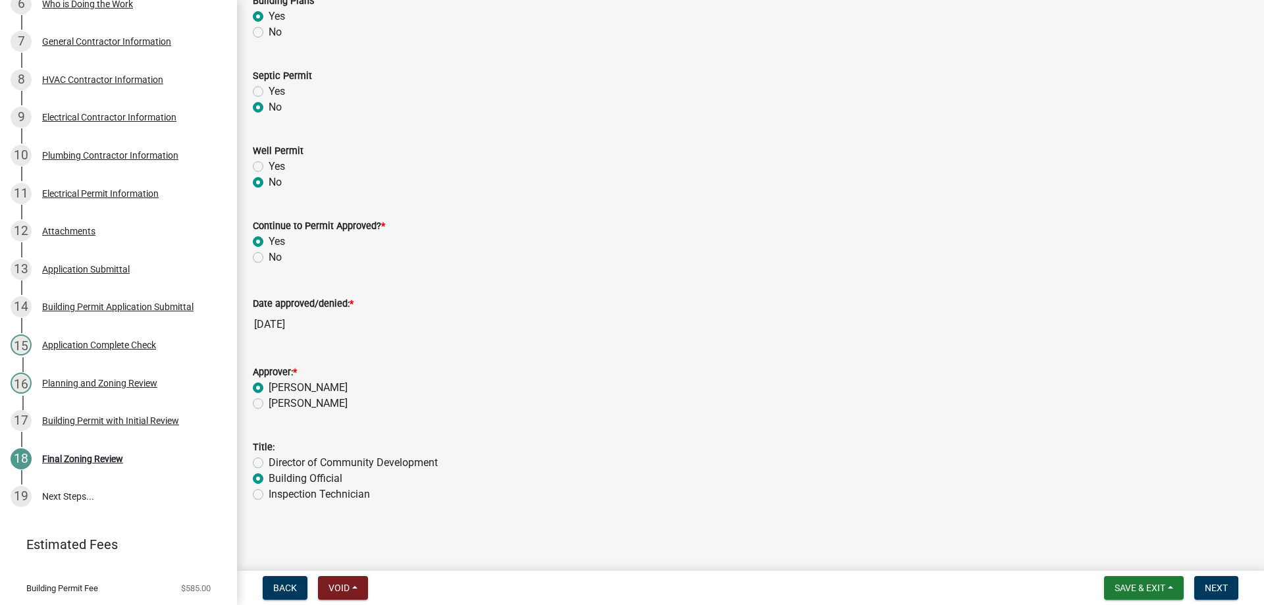
radio input "true"
click at [1216, 586] on span "Next" at bounding box center [1215, 587] width 23 height 11
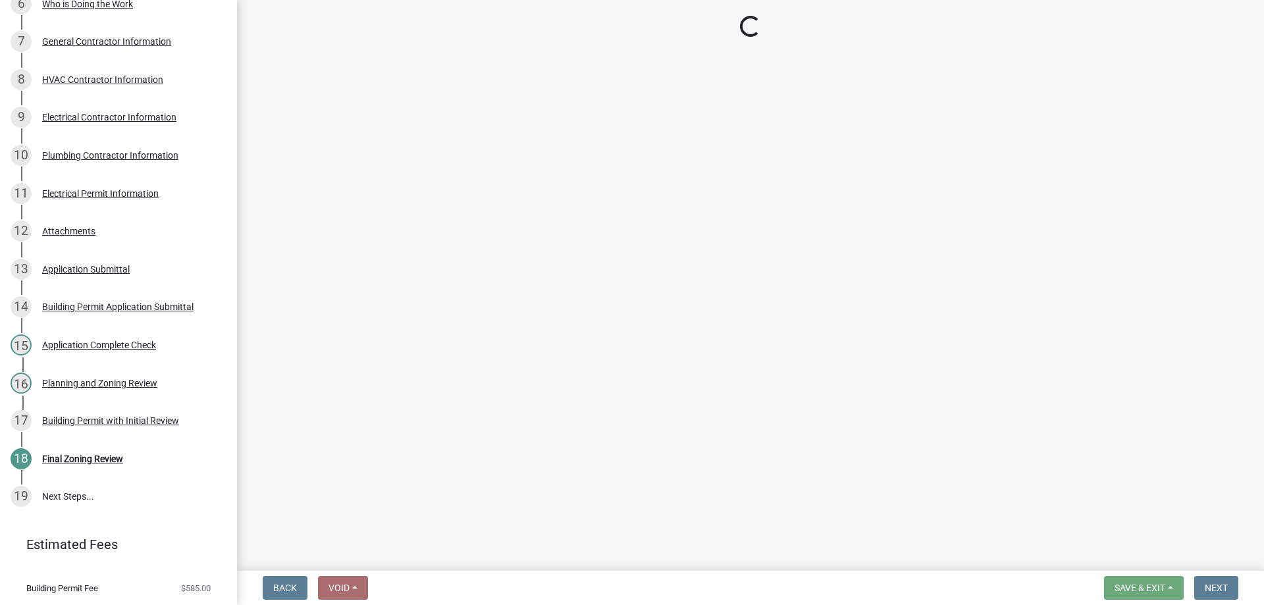
select select "3: 3"
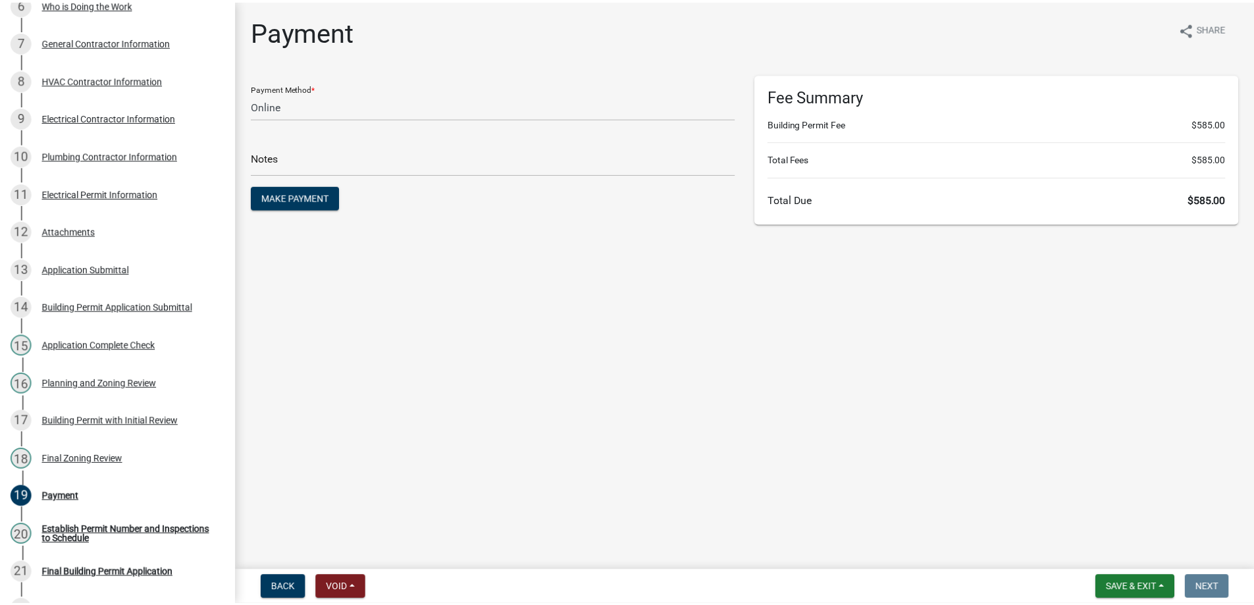
scroll to position [542, 0]
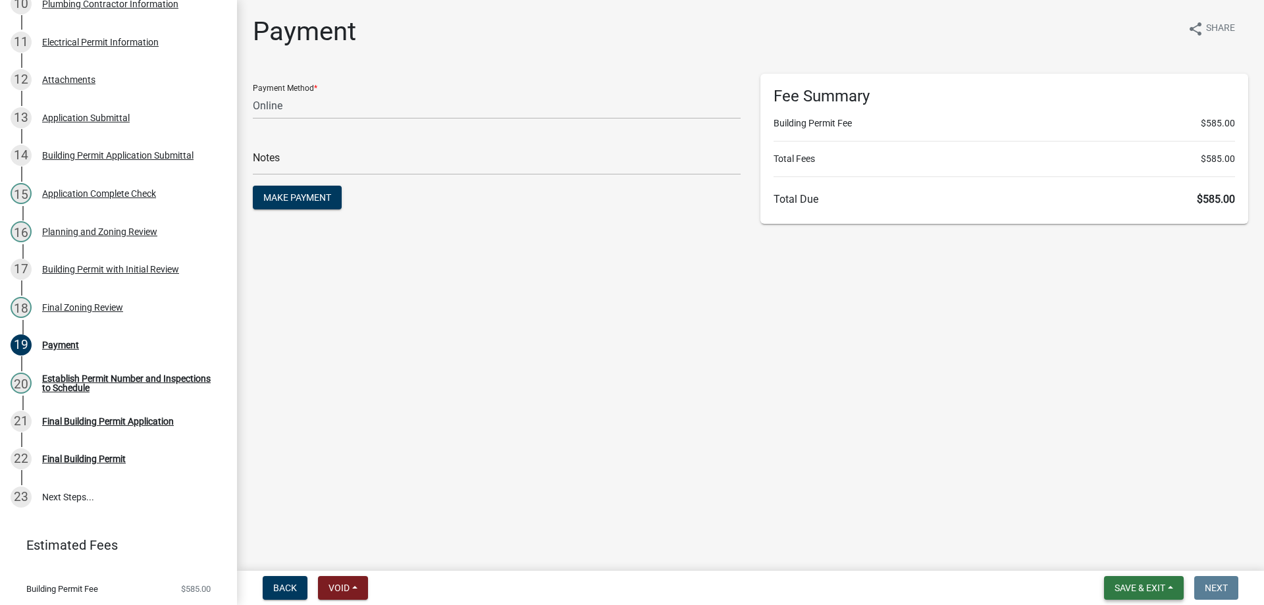
click at [1131, 588] on span "Save & Exit" at bounding box center [1139, 587] width 51 height 11
click at [1131, 573] on div "Save Save & Exit" at bounding box center [1130, 538] width 105 height 74
drag, startPoint x: 1127, startPoint y: 562, endPoint x: 1122, endPoint y: 555, distance: 8.6
click at [1126, 559] on button "Save & Exit" at bounding box center [1130, 554] width 105 height 32
